Goal: Transaction & Acquisition: Register for event/course

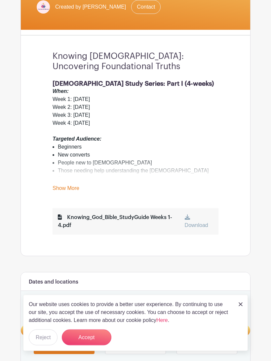
scroll to position [157, 0]
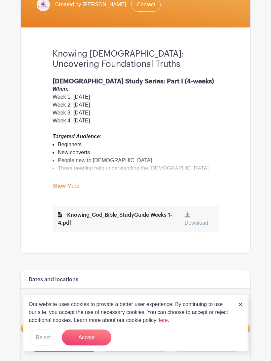
click at [242, 308] on link at bounding box center [241, 304] width 4 height 8
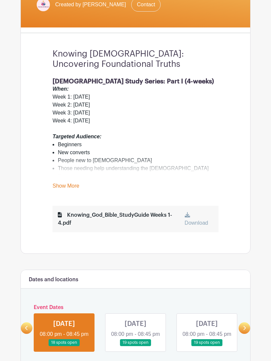
click at [248, 312] on div "Event Dates THU Oct 09, 2025 08:00 pm - 08:45 pm 18 spots open THU Oct 16, 2025…" at bounding box center [136, 327] width 230 height 47
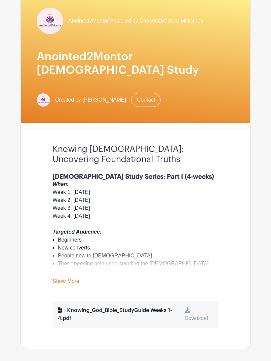
scroll to position [61, 0]
click at [195, 307] on div "Download" at bounding box center [199, 315] width 28 height 16
click at [162, 307] on div "Knowing_God_Bible_StudyGuide Weeks 1-4.pdf" at bounding box center [121, 315] width 127 height 16
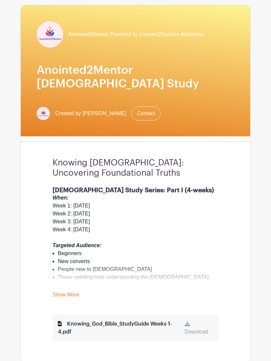
scroll to position [48, 0]
click at [70, 292] on link "Show More" at bounding box center [66, 296] width 27 height 8
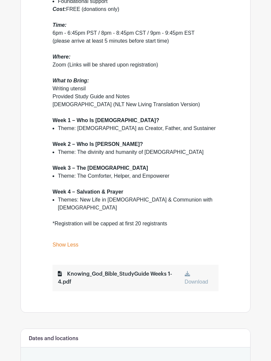
scroll to position [332, 0]
click at [189, 271] on link "Download" at bounding box center [196, 278] width 23 height 14
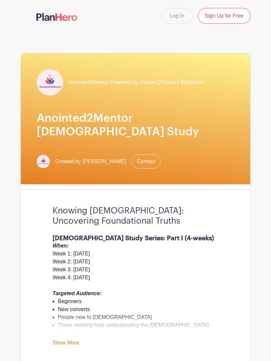
click at [231, 23] on link "Sign Up for Free" at bounding box center [224, 16] width 53 height 16
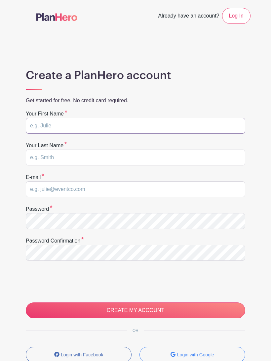
click at [117, 130] on input "text" at bounding box center [136, 126] width 220 height 16
type input "[PERSON_NAME]"
click at [159, 160] on input "text" at bounding box center [136, 158] width 220 height 16
type input "[PERSON_NAME]"
click at [150, 194] on input "email" at bounding box center [136, 189] width 220 height 16
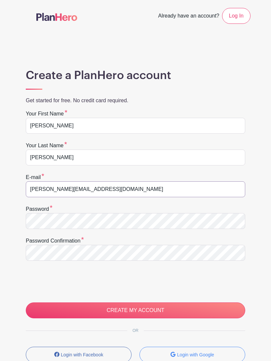
type input "[PERSON_NAME][EMAIL_ADDRESS][DOMAIN_NAME]"
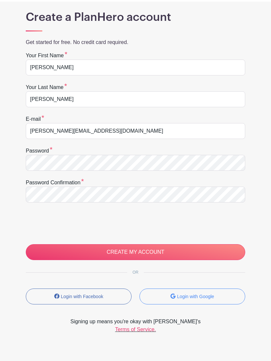
scroll to position [64, 0]
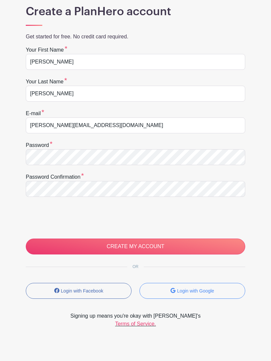
click at [170, 245] on input "CREATE MY ACCOUNT" at bounding box center [136, 247] width 220 height 16
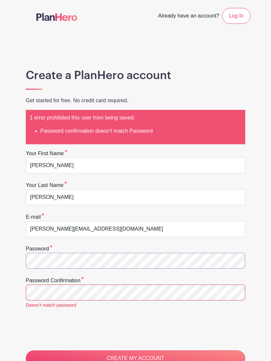
scroll to position [28, 0]
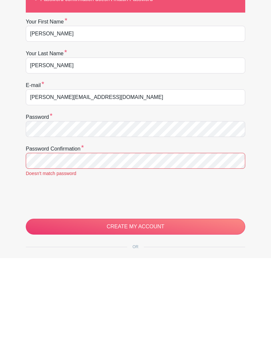
click at [169, 273] on div "Doesn't match password" at bounding box center [136, 276] width 220 height 7
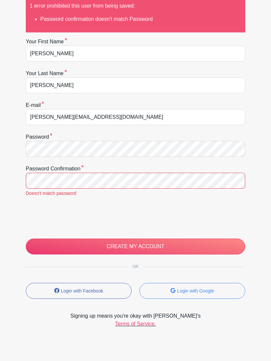
click at [161, 253] on input "CREATE MY ACCOUNT" at bounding box center [136, 247] width 220 height 16
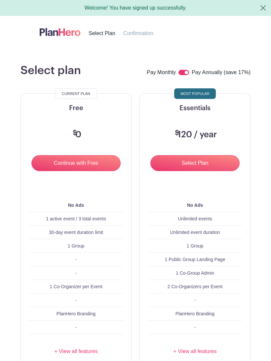
click at [81, 167] on input "Continue with Free" at bounding box center [75, 163] width 89 height 16
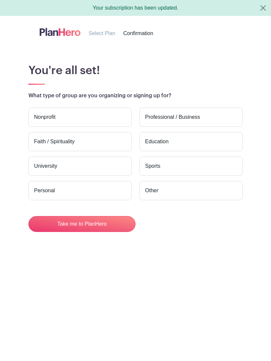
click at [90, 150] on label "Faith / Spirituality" at bounding box center [79, 141] width 103 height 19
click at [0, 0] on input "Faith / Spirituality" at bounding box center [0, 0] width 0 height 0
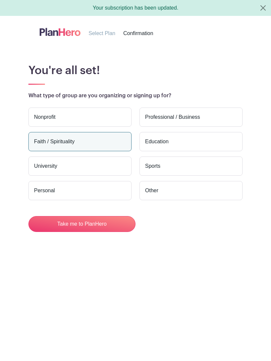
click at [78, 198] on label "Personal" at bounding box center [79, 190] width 103 height 19
click at [0, 0] on input "Personal" at bounding box center [0, 0] width 0 height 0
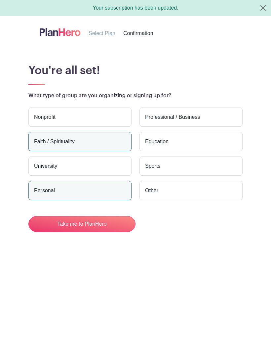
click at [114, 226] on button "Take me to PlanHero" at bounding box center [81, 224] width 107 height 16
